Goal: Use online tool/utility: Utilize a website feature to perform a specific function

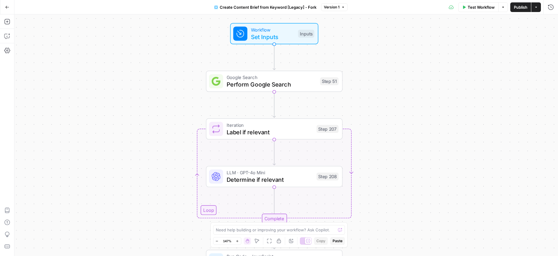
click at [259, 32] on span "Set Inputs" at bounding box center [273, 36] width 44 height 9
click at [167, 128] on div "Workflow Set Inputs Inputs Google Search Perform Google Search Step 51 Loop Ite…" at bounding box center [286, 134] width 544 height 241
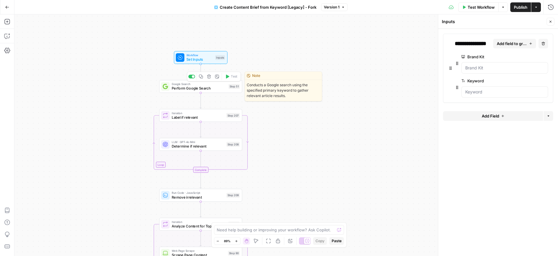
click at [210, 88] on span "Perform Google Search" at bounding box center [199, 88] width 55 height 5
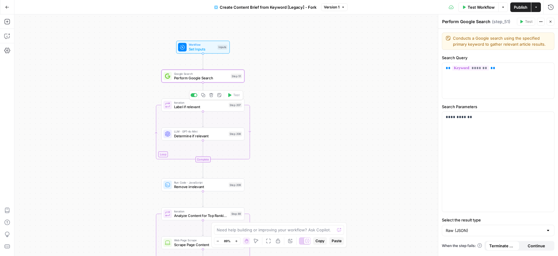
click at [211, 107] on span "Label if relevant" at bounding box center [200, 106] width 53 height 5
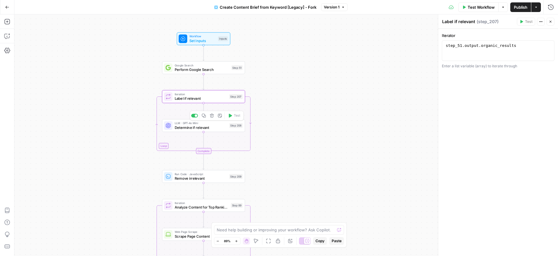
click at [212, 126] on span "Determine if relevant" at bounding box center [201, 127] width 53 height 5
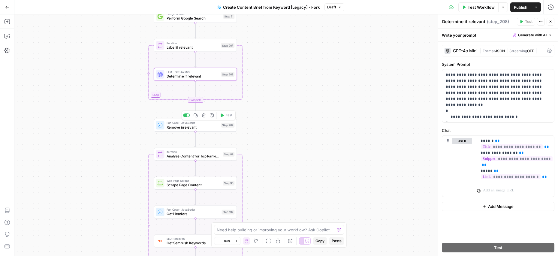
click at [207, 130] on div "Run Code · JavaScript Remove irrelevant Step 209 Copy step Delete step Add Note…" at bounding box center [195, 125] width 83 height 13
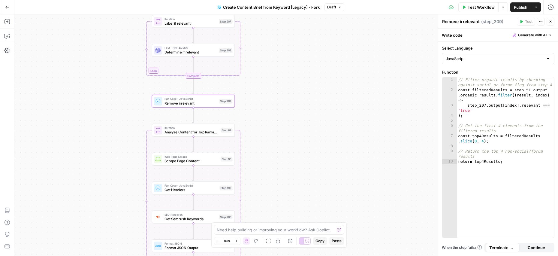
click at [204, 54] on span "Determine if relevant" at bounding box center [191, 52] width 53 height 5
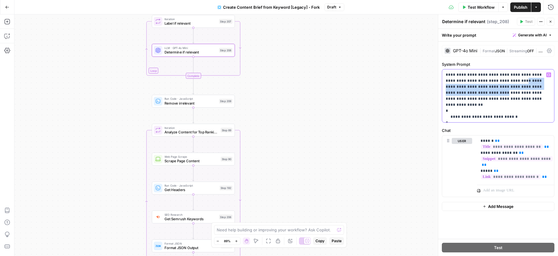
drag, startPoint x: 541, startPoint y: 86, endPoint x: 488, endPoint y: 83, distance: 53.3
click at [488, 83] on p "**********" at bounding box center [498, 96] width 105 height 48
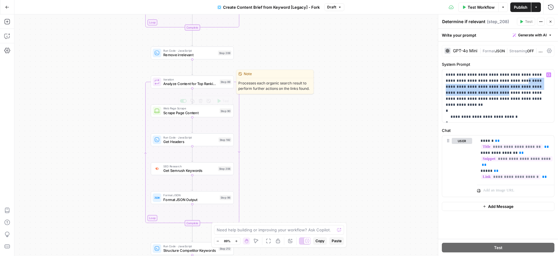
click at [199, 84] on span "Analyze Content for Top Ranking Pages" at bounding box center [190, 83] width 54 height 5
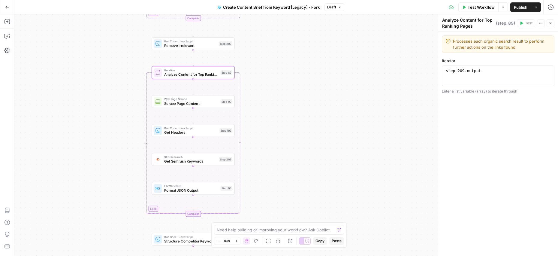
click at [259, 113] on div "Workflow Set Inputs Inputs Google Search Perform Google Search Step 51 Loop Ite…" at bounding box center [286, 134] width 544 height 241
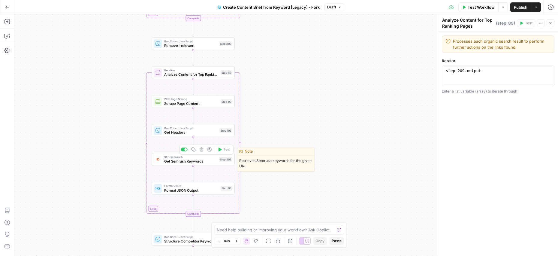
click at [195, 159] on span "Get Semrush Keywords" at bounding box center [190, 161] width 53 height 5
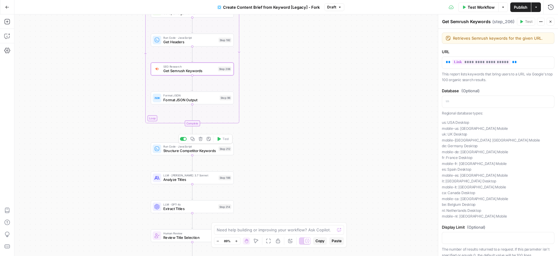
click at [190, 150] on span "Structure Competitor Keywords" at bounding box center [189, 150] width 53 height 5
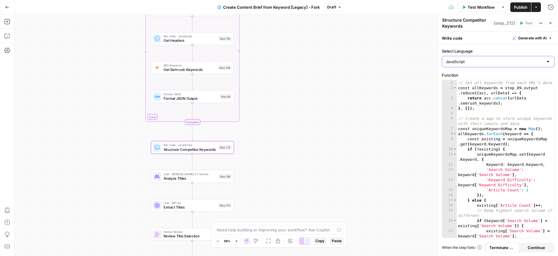
click at [472, 62] on input "JavaScript" at bounding box center [495, 62] width 98 height 6
click at [485, 49] on label "Select Language" at bounding box center [498, 51] width 113 height 6
click at [485, 59] on input "Select Language" at bounding box center [495, 62] width 98 height 6
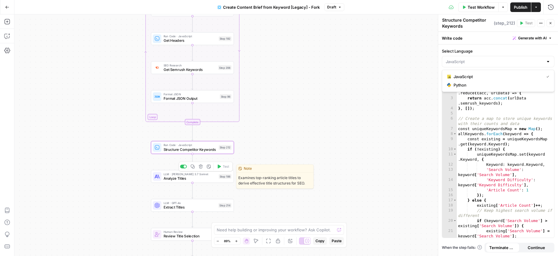
click at [196, 180] on span "Analyze Titles" at bounding box center [190, 177] width 53 height 5
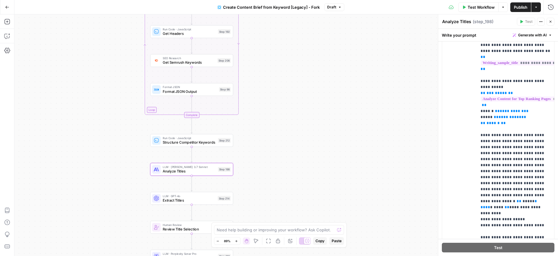
scroll to position [135, 0]
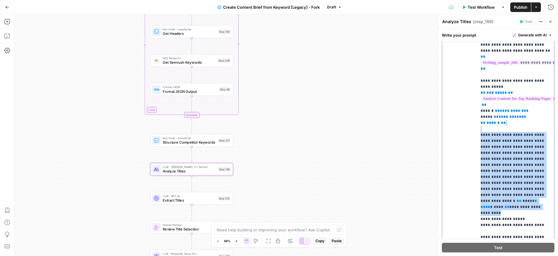
drag, startPoint x: 502, startPoint y: 189, endPoint x: 477, endPoint y: 119, distance: 74.7
click at [477, 119] on div "**********" at bounding box center [515, 119] width 77 height 245
click at [466, 141] on div "user Delete" at bounding box center [462, 127] width 20 height 254
click at [514, 131] on p "**********" at bounding box center [516, 138] width 70 height 276
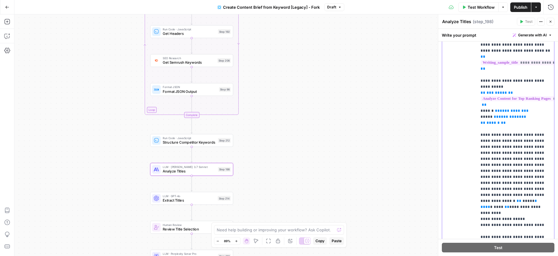
click at [515, 130] on p "**********" at bounding box center [516, 138] width 70 height 276
click at [467, 149] on div "user Delete" at bounding box center [462, 127] width 20 height 254
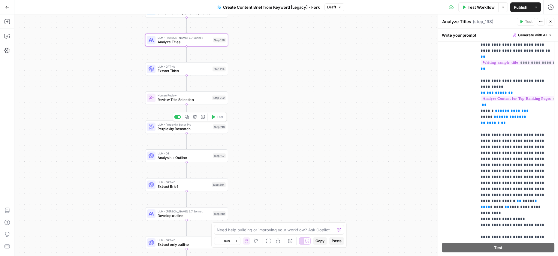
click at [188, 129] on span "Perplexity Research" at bounding box center [184, 128] width 53 height 5
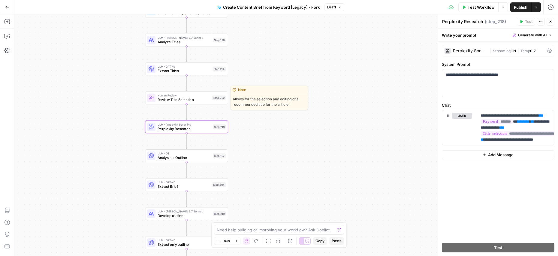
click at [183, 101] on span "Review Title Selection" at bounding box center [184, 99] width 53 height 5
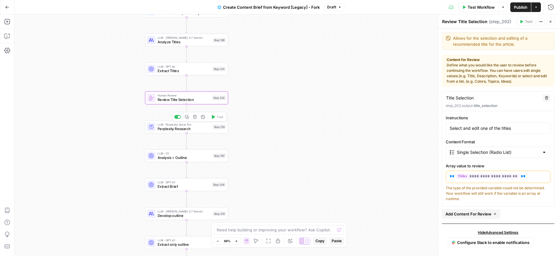
click at [180, 129] on span "Perplexity Research" at bounding box center [184, 128] width 53 height 5
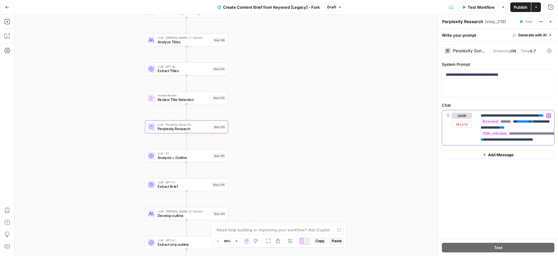
drag, startPoint x: 546, startPoint y: 142, endPoint x: 489, endPoint y: 140, distance: 57.1
click at [489, 140] on p "**********" at bounding box center [516, 128] width 70 height 30
click at [188, 158] on span "Analysis + Outline" at bounding box center [184, 157] width 53 height 5
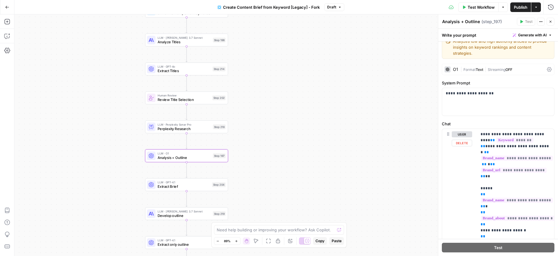
scroll to position [0, 0]
